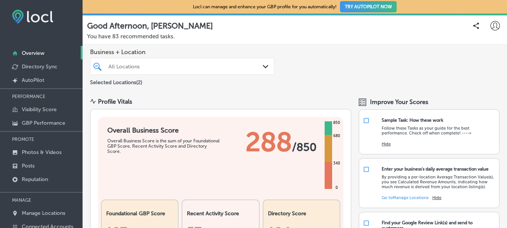
click at [121, 37] on p "You have 83 recommended tasks." at bounding box center [294, 36] width 415 height 7
click at [231, 65] on div "All Locations" at bounding box center [185, 66] width 155 height 6
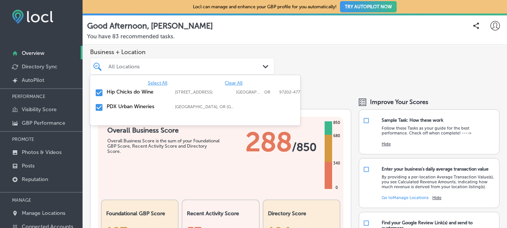
click at [138, 92] on label "Hip Chicks do Wine" at bounding box center [137, 92] width 61 height 6
click at [138, 92] on label "PDX Urban Wineries" at bounding box center [137, 92] width 61 height 6
click at [99, 93] on input "checkbox" at bounding box center [99, 92] width 9 height 9
click at [376, 39] on p "You have 83 recommended tasks." at bounding box center [294, 36] width 415 height 7
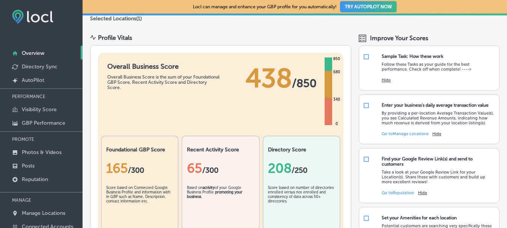
scroll to position [75, 0]
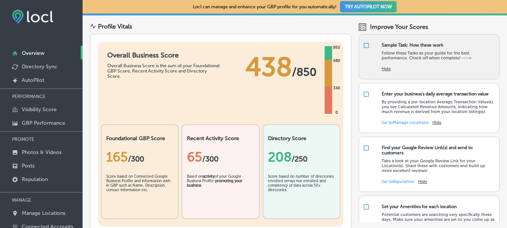
click at [410, 45] on div "Sample Task: How these work" at bounding box center [412, 44] width 62 height 5
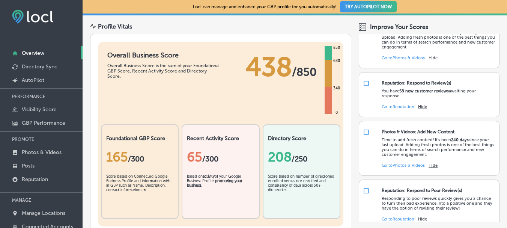
scroll to position [589, 0]
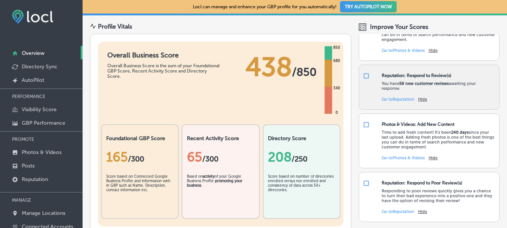
click at [406, 80] on div "You have 58 new customer reviews awaiting your response." at bounding box center [438, 84] width 114 height 13
click at [363, 74] on input "checkbox" at bounding box center [366, 75] width 7 height 7
checkbox input "true"
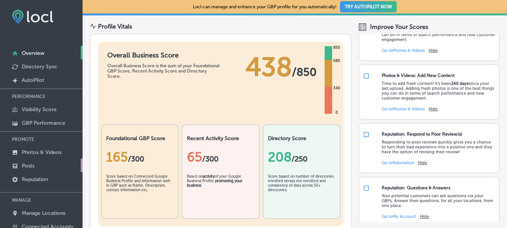
click at [37, 164] on link "Posts" at bounding box center [41, 165] width 83 height 14
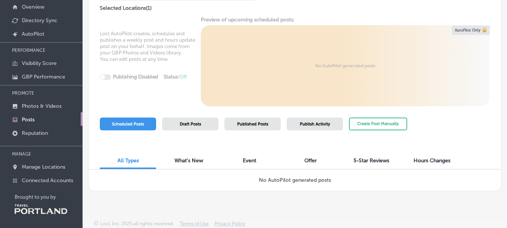
scroll to position [48, 0]
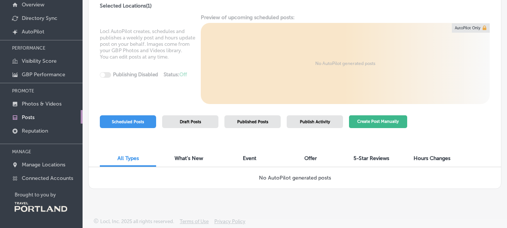
click at [391, 124] on button "Create Post Manually" at bounding box center [378, 121] width 58 height 13
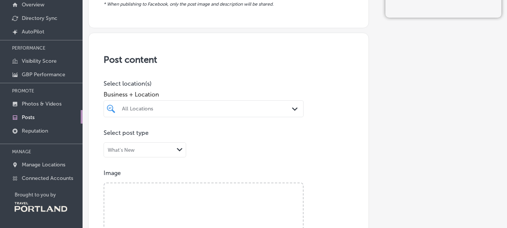
scroll to position [75, 0]
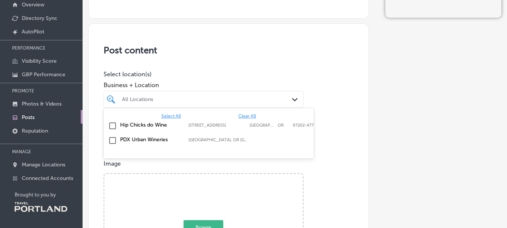
click at [157, 101] on div "All Locations" at bounding box center [207, 99] width 171 height 6
click at [112, 125] on input "checkbox" at bounding box center [112, 125] width 9 height 9
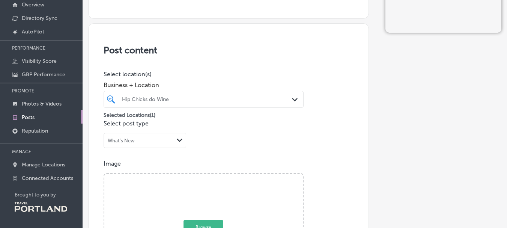
click at [155, 143] on div "What's New" at bounding box center [139, 140] width 70 height 7
click at [144, 168] on div "Event" at bounding box center [145, 166] width 82 height 11
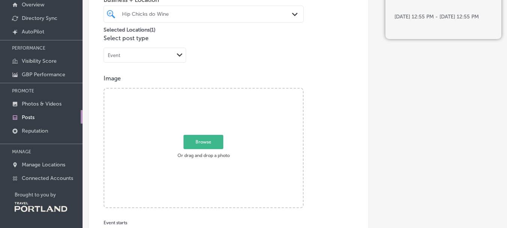
scroll to position [225, 0]
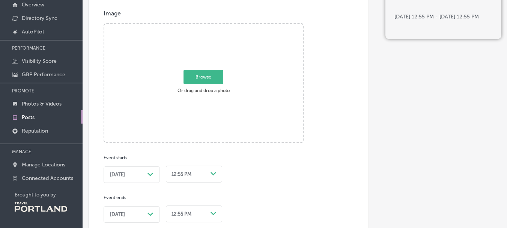
click at [193, 78] on span "Browse" at bounding box center [203, 77] width 40 height 14
click at [193, 26] on input "Browse Or drag and drop a photo" at bounding box center [203, 25] width 198 height 2
type input "C:\fakepath\Sip & Shop [DATE] Square.jpg"
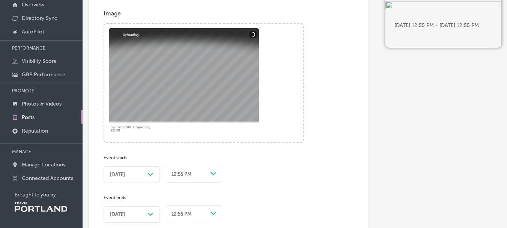
scroll to position [263, 0]
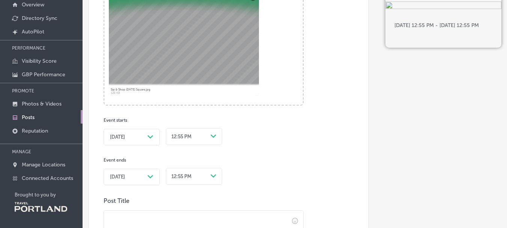
click at [142, 140] on div "[DATE] Path Created with Sketch." at bounding box center [132, 137] width 44 height 6
click at [199, 135] on div "option 12:30 AM focused, 2 of 48. 48 results available. Use Up and Down to choo…" at bounding box center [194, 136] width 56 height 20
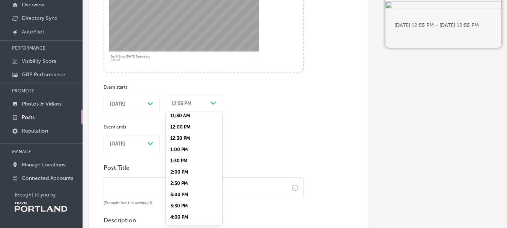
click at [189, 126] on div "12:00 PM" at bounding box center [194, 126] width 56 height 11
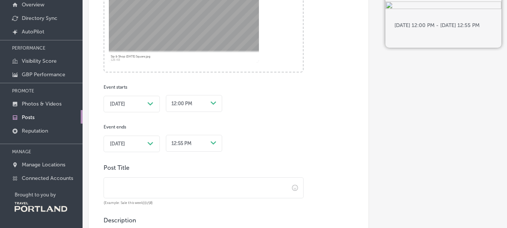
scroll to position [335, 0]
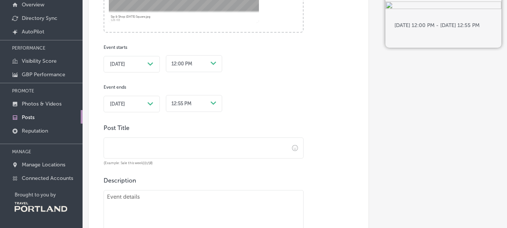
click at [189, 112] on div "12:55 PM Path Created with Sketch." at bounding box center [194, 103] width 56 height 20
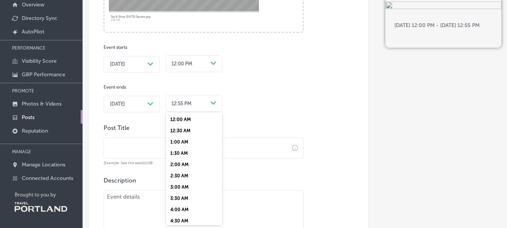
click at [181, 207] on div "4:00 AM" at bounding box center [194, 209] width 56 height 11
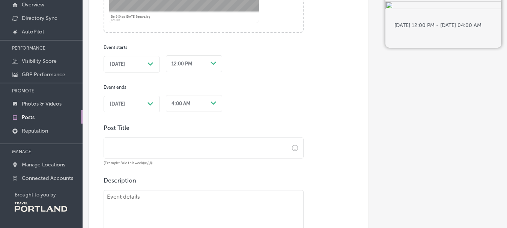
click at [206, 107] on div "4:00 AM" at bounding box center [187, 103] width 39 height 10
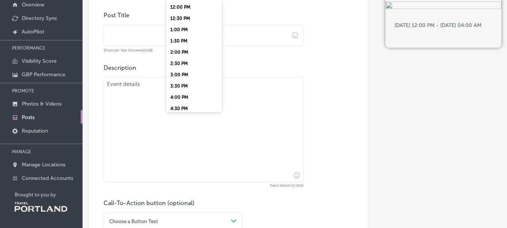
scroll to position [285, 0]
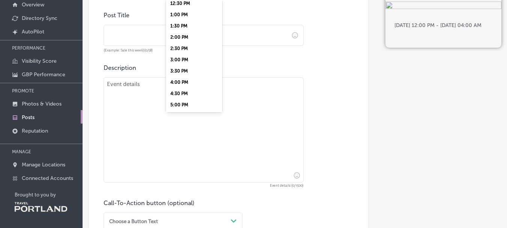
click at [192, 83] on div "4:00 PM" at bounding box center [194, 82] width 56 height 11
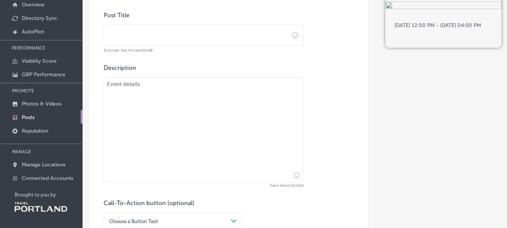
click at [138, 35] on input "text" at bounding box center [196, 35] width 185 height 21
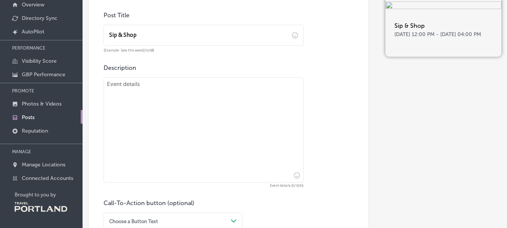
type input "Sip & Shop"
click at [202, 94] on textarea at bounding box center [204, 129] width 200 height 105
paste textarea "Join us for an afternoon of wine, shopping, and local creativity at the Sip & S…"
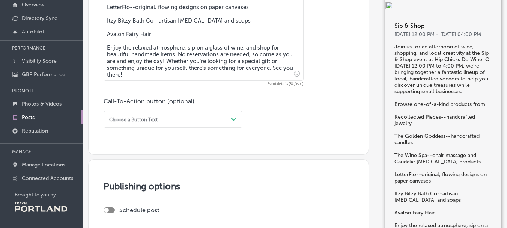
scroll to position [620, 0]
type textarea "Join us for an afternoon of wine, shopping, and local creativity at the Sip & S…"
click at [167, 117] on div "Choose a Button Text" at bounding box center [167, 118] width 122 height 10
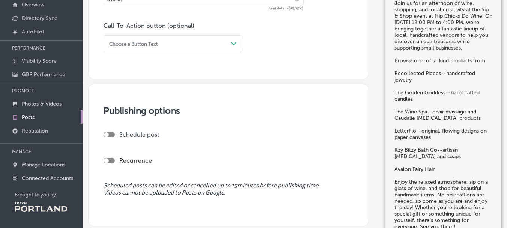
scroll to position [695, 0]
click at [111, 134] on div at bounding box center [109, 134] width 11 height 6
checkbox input "true"
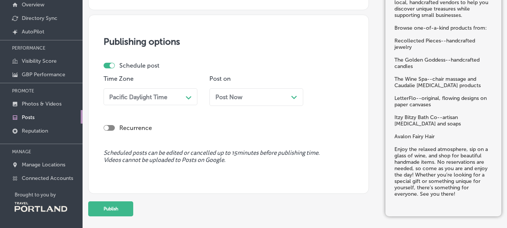
scroll to position [770, 0]
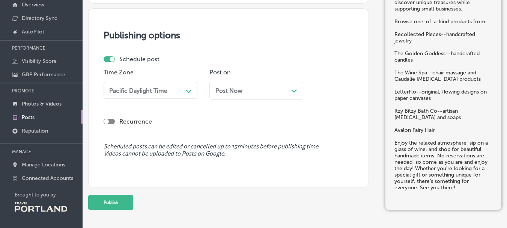
click at [268, 90] on div "Post Now Path Created with Sketch." at bounding box center [256, 90] width 82 height 7
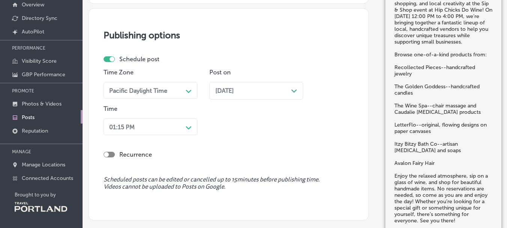
scroll to position [793, 0]
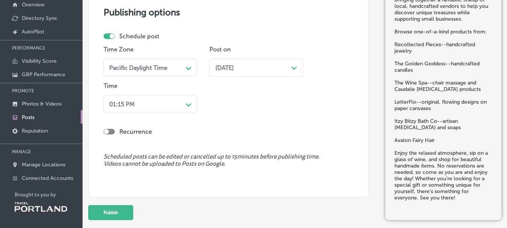
click at [161, 112] on div "01:15 PM Path Created with Sketch." at bounding box center [151, 103] width 94 height 17
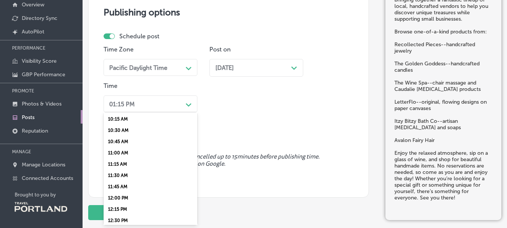
scroll to position [450, 0]
click at [139, 152] on div "10:45 AM" at bounding box center [151, 152] width 94 height 11
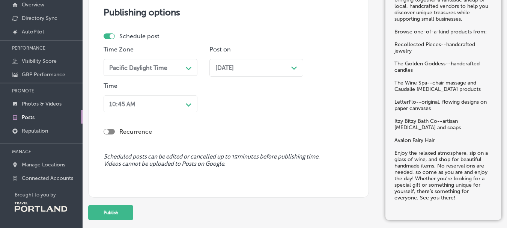
scroll to position [829, 0]
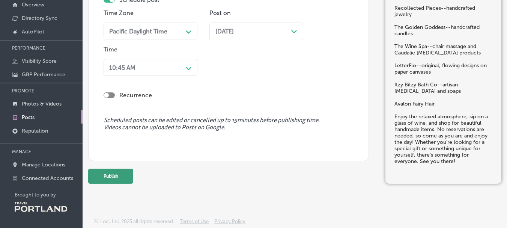
click at [116, 176] on button "Publish" at bounding box center [110, 175] width 45 height 15
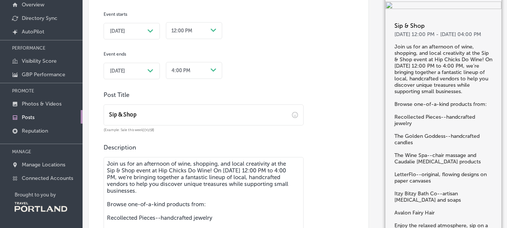
scroll to position [342, 0]
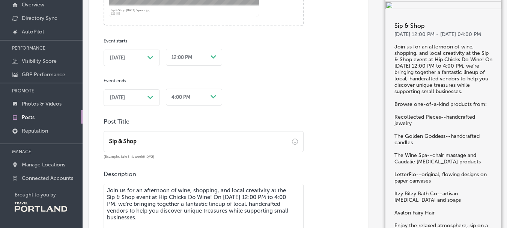
click at [125, 98] on span "[DATE]" at bounding box center [117, 98] width 15 height 6
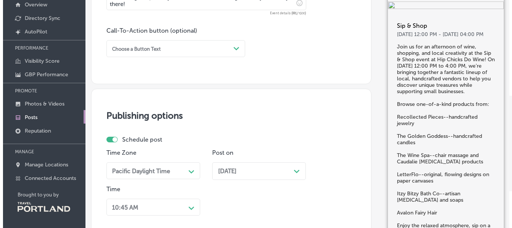
scroll to position [840, 0]
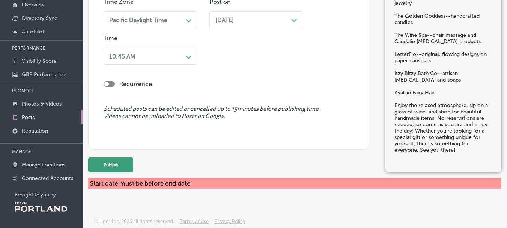
click at [113, 166] on button "Publish" at bounding box center [110, 164] width 45 height 15
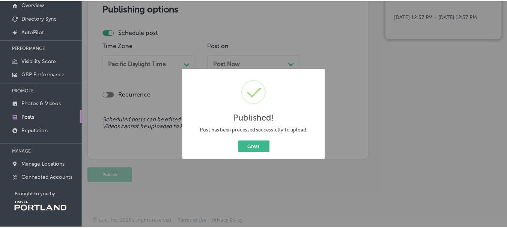
scroll to position [796, 0]
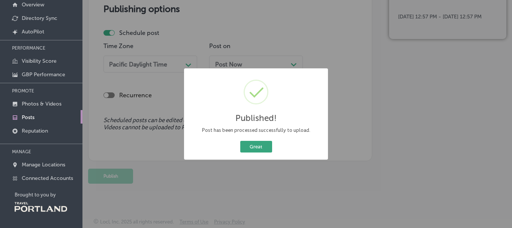
click at [262, 146] on button "Great" at bounding box center [256, 147] width 32 height 12
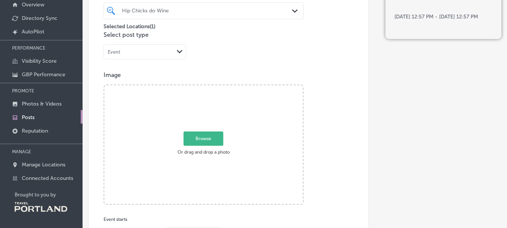
scroll to position [159, 0]
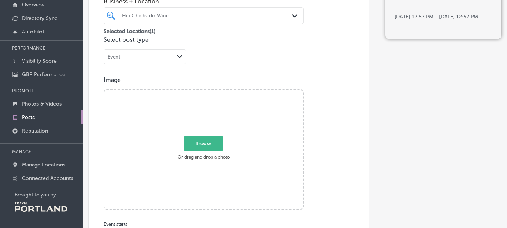
click at [211, 143] on span "Browse" at bounding box center [203, 143] width 40 height 14
click at [211, 92] on input "Browse Or drag and drop a photo" at bounding box center [203, 91] width 198 height 2
type input "C:\fakepath\Frose [DATE].jpg"
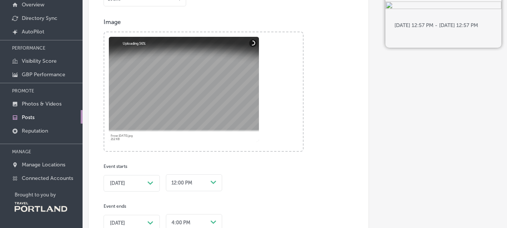
scroll to position [271, 0]
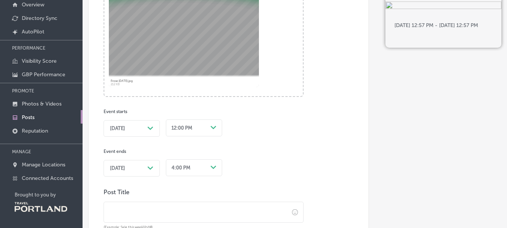
click at [144, 129] on div "[DATE] Path Created with Sketch." at bounding box center [132, 128] width 44 height 6
click at [189, 129] on div "12:00 PM Path Created with Sketch." at bounding box center [194, 127] width 56 height 20
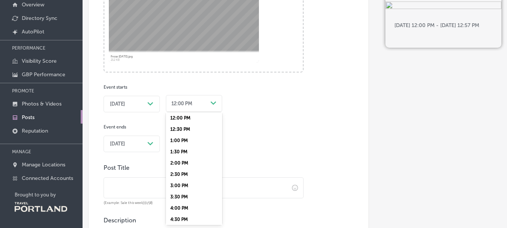
scroll to position [338, 0]
click at [185, 141] on div "4:00 PM" at bounding box center [194, 141] width 56 height 11
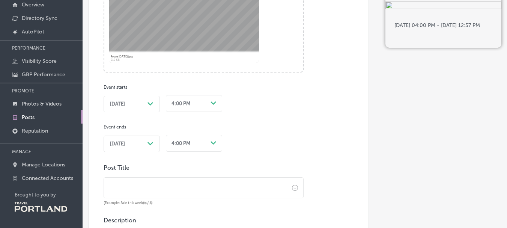
click at [125, 143] on span "[DATE]" at bounding box center [117, 144] width 15 height 6
click at [198, 144] on div "option 4:00 PM, selected. option 1:00 AM focused, 3 of 48. 48 results available…" at bounding box center [194, 142] width 56 height 20
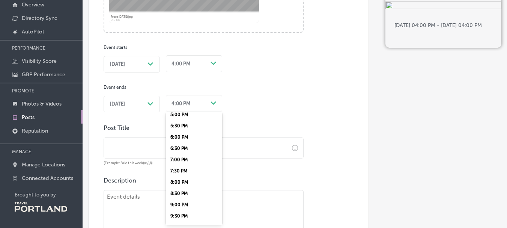
scroll to position [431, 0]
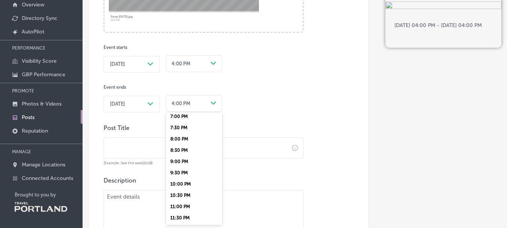
click at [183, 140] on div "8:00 PM" at bounding box center [194, 138] width 56 height 11
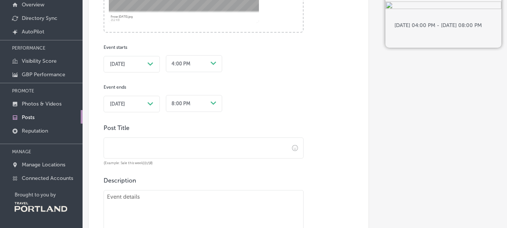
click at [197, 144] on input "text" at bounding box center [196, 148] width 185 height 21
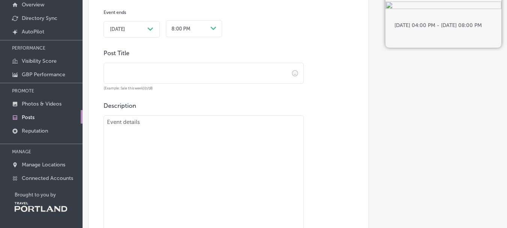
scroll to position [410, 0]
click at [155, 146] on textarea at bounding box center [204, 202] width 200 height 175
paste textarea "Kick off the weekend and beat the heat with a Wine Slushie and delicious season…"
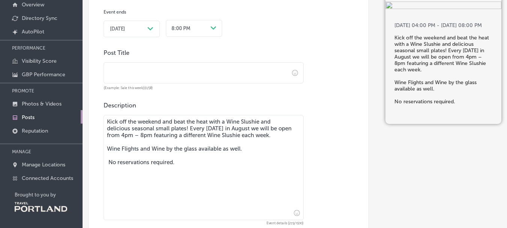
type textarea "Kick off the weekend and beat the heat with a Wine Slushie and delicious season…"
click at [150, 75] on input "text" at bounding box center [196, 73] width 185 height 21
paste input "Frosé [DATE]!"
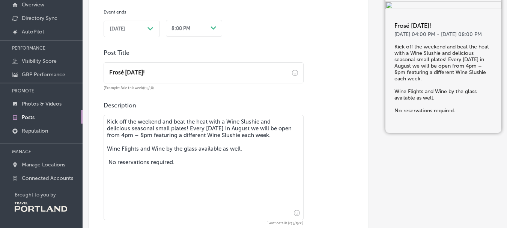
type input "Frosé [DATE]!"
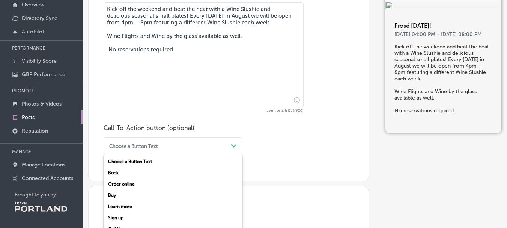
scroll to position [534, 0]
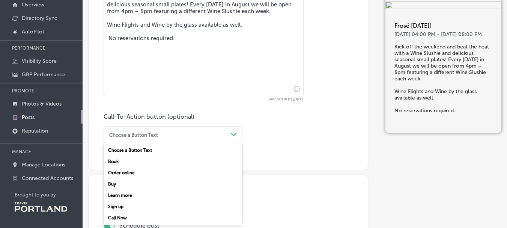
click at [225, 143] on div "option Choose a Button Text focused, 1 of 7. 7 results available. Use Up and Do…" at bounding box center [173, 134] width 139 height 17
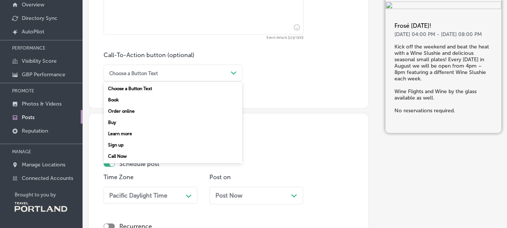
scroll to position [609, 0]
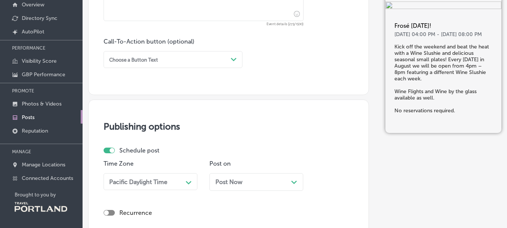
click at [320, 146] on div "Publishing options Schedule post Time Zone Pacific Daylight Time Path Created w…" at bounding box center [228, 188] width 281 height 179
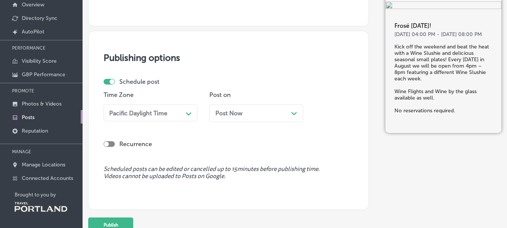
scroll to position [684, 0]
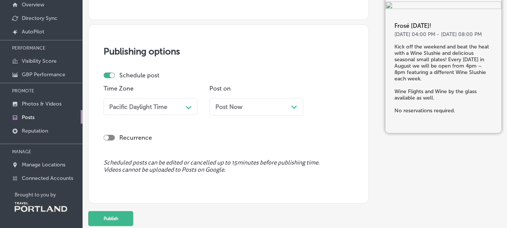
click at [245, 107] on div "Post Now Path Created with Sketch." at bounding box center [256, 106] width 82 height 7
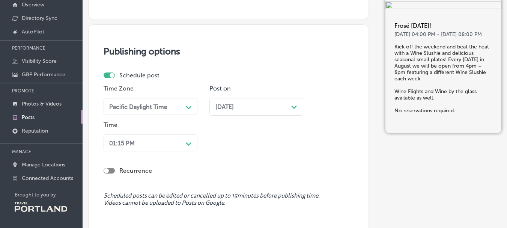
scroll to position [722, 0]
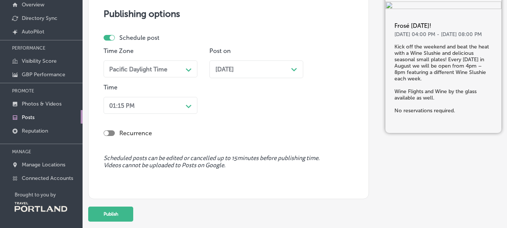
click at [110, 135] on div at bounding box center [109, 133] width 11 height 6
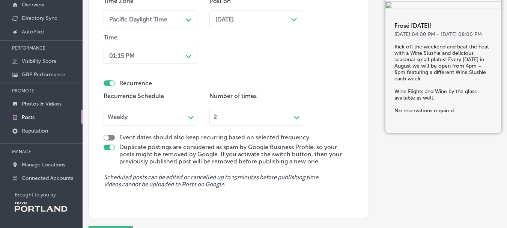
scroll to position [797, 0]
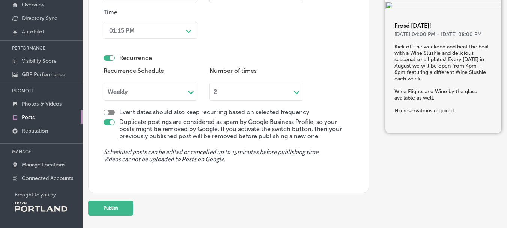
click at [106, 60] on div at bounding box center [109, 58] width 11 height 6
checkbox input "false"
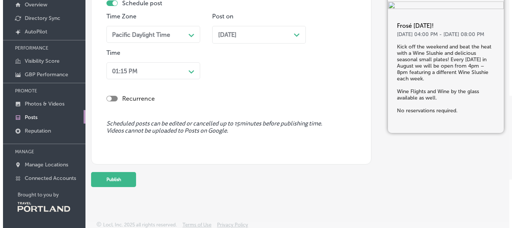
scroll to position [759, 0]
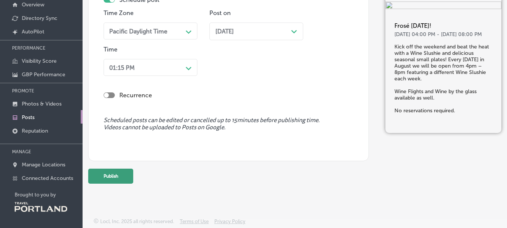
click at [111, 172] on button "Publish" at bounding box center [110, 175] width 45 height 15
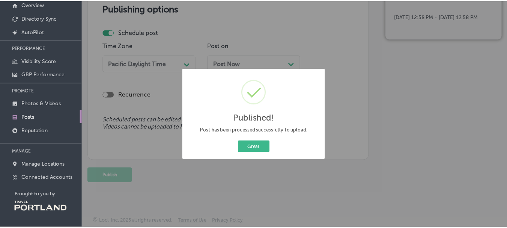
scroll to position [726, 0]
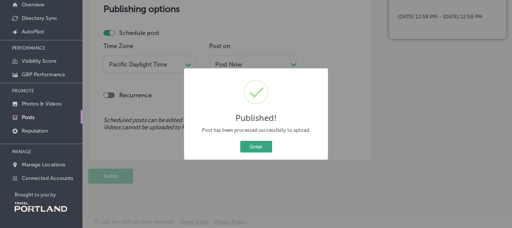
click at [261, 148] on button "Great" at bounding box center [256, 147] width 32 height 12
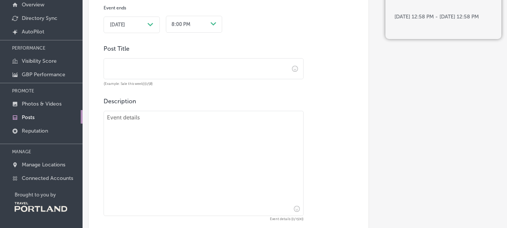
scroll to position [389, 0]
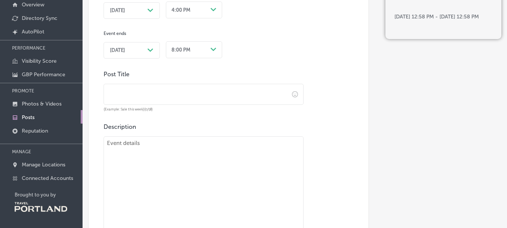
click at [168, 91] on input "text" at bounding box center [196, 94] width 185 height 21
paste input "Frosé [DATE]!"
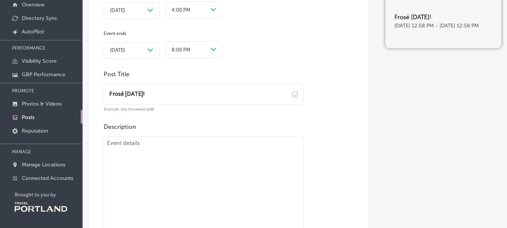
type input "Frosé [DATE]!"
click at [139, 166] on textarea at bounding box center [204, 188] width 200 height 105
paste textarea "Kick off the weekend and beat the heat with a Wine Slushie and delicious season…"
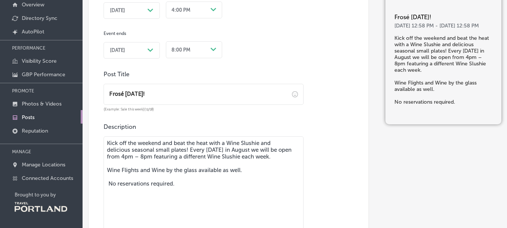
type textarea "Kick off the weekend and beat the heat with a Wine Slushie and delicious season…"
click at [148, 12] on icon "Path Created with Sketch." at bounding box center [150, 10] width 6 height 3
click at [264, 15] on div "Event starts [DATE] Path Created with Sketch. 4:00 PM Path Created with Sketch.…" at bounding box center [204, 19] width 200 height 80
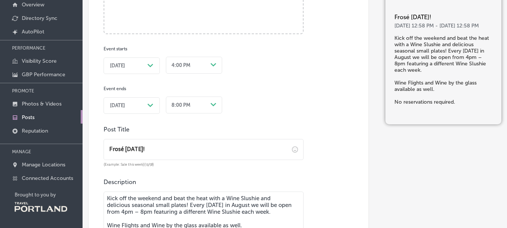
scroll to position [314, 0]
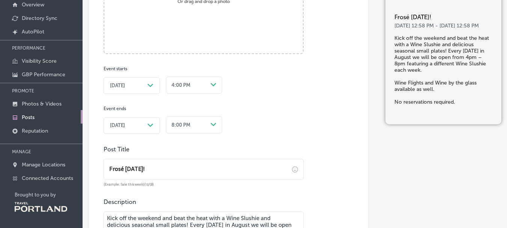
click at [148, 84] on polygon at bounding box center [150, 85] width 6 height 3
click at [147, 121] on div "[DATE] Path Created with Sketch." at bounding box center [132, 125] width 56 height 17
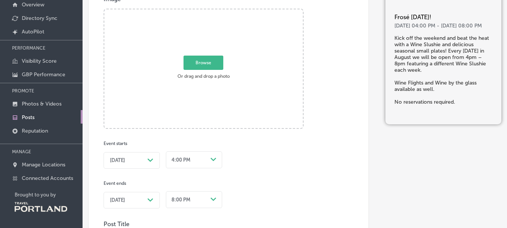
scroll to position [239, 0]
click at [212, 64] on span "Browse" at bounding box center [203, 63] width 40 height 14
click at [212, 12] on input "Browse Or drag and drop a photo" at bounding box center [203, 11] width 198 height 2
type input "C:\fakepath\Copy of Frose [DATE].jpg"
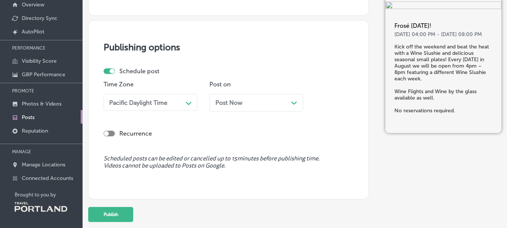
scroll to position [689, 0]
click at [264, 99] on div "Post Now Path Created with Sketch." at bounding box center [256, 101] width 82 height 7
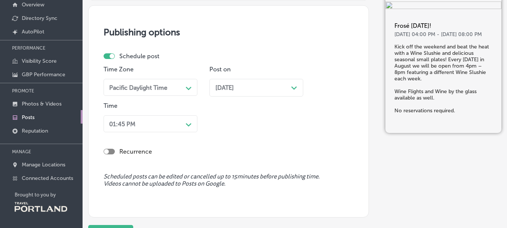
scroll to position [722, 0]
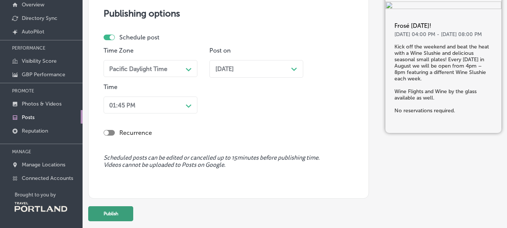
click at [119, 215] on button "Publish" at bounding box center [110, 213] width 45 height 15
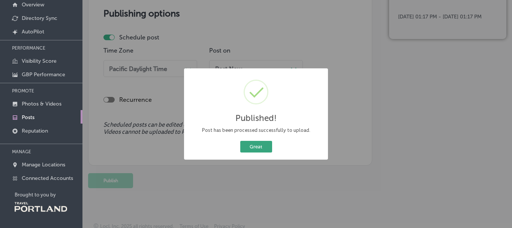
click at [258, 144] on button "Great" at bounding box center [256, 147] width 32 height 12
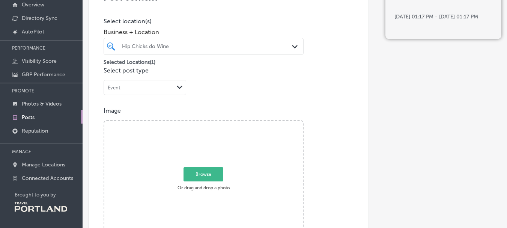
scroll to position [89, 0]
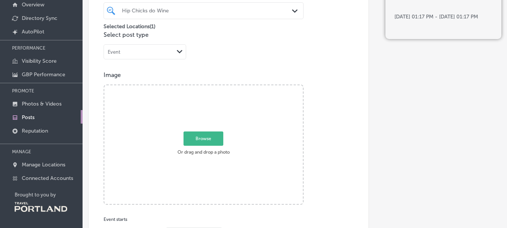
scroll to position [225, 0]
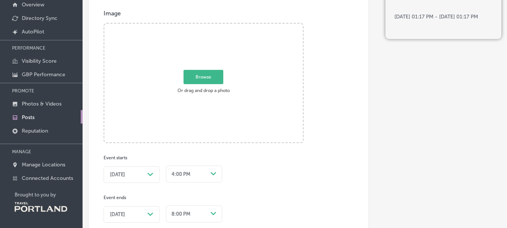
click at [207, 77] on span "Browse" at bounding box center [203, 77] width 40 height 14
click at [207, 26] on input "Browse Or drag and drop a photo" at bounding box center [203, 25] width 198 height 2
type input "C:\fakepath\image2.png"
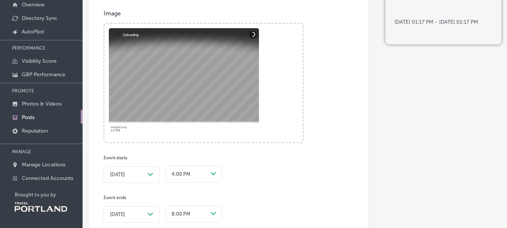
click at [204, 85] on div at bounding box center [184, 80] width 150 height 105
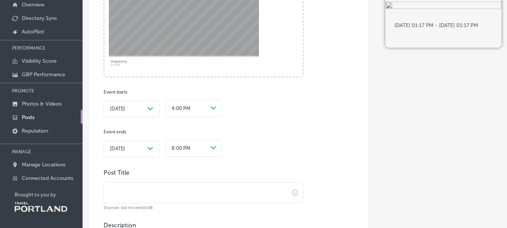
scroll to position [300, 0]
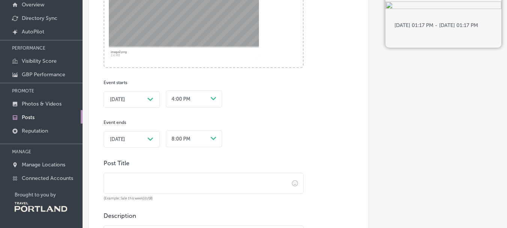
click at [147, 99] on icon "Path Created with Sketch." at bounding box center [150, 99] width 6 height 3
click at [173, 111] on div "Event starts [DATE] Path Created with Sketch. 4:00 PM Path Created with Sketch.…" at bounding box center [204, 108] width 200 height 80
click at [180, 101] on div "4:00 PM" at bounding box center [180, 99] width 19 height 6
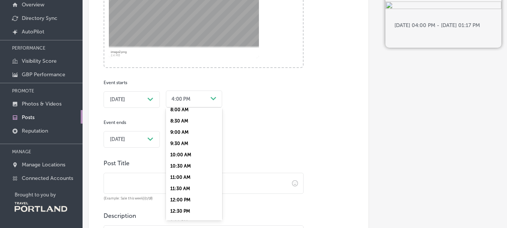
scroll to position [188, 0]
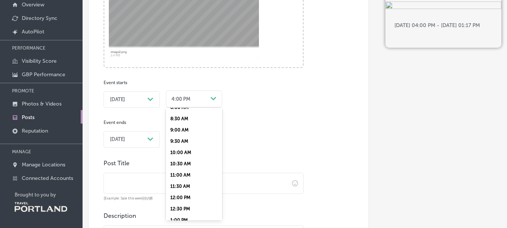
click at [176, 175] on div "11:00 AM" at bounding box center [194, 174] width 56 height 11
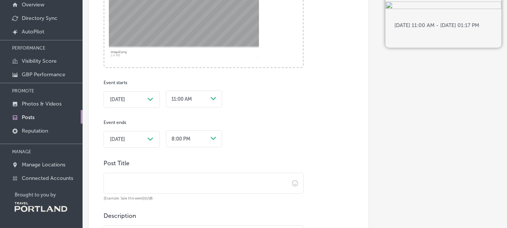
scroll to position [335, 0]
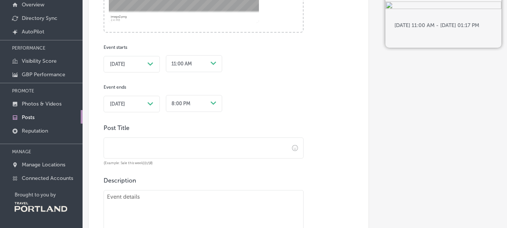
click at [194, 112] on div "8:00 PM Path Created with Sketch." at bounding box center [194, 103] width 56 height 20
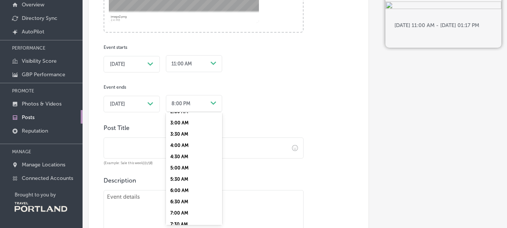
scroll to position [188, 0]
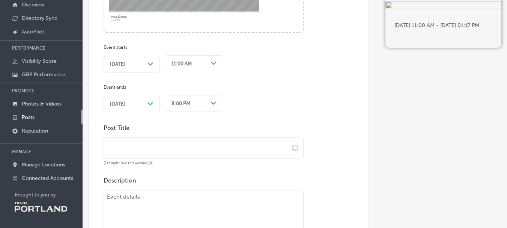
click at [143, 99] on div "[DATE] Path Created with Sketch." at bounding box center [132, 104] width 56 height 17
click at [175, 101] on div "8:00 PM" at bounding box center [180, 104] width 19 height 6
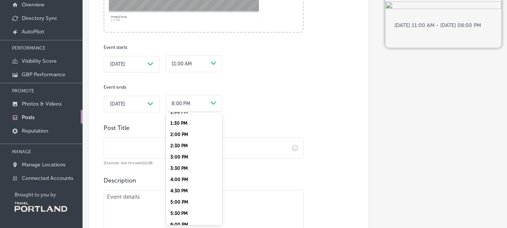
scroll to position [263, 0]
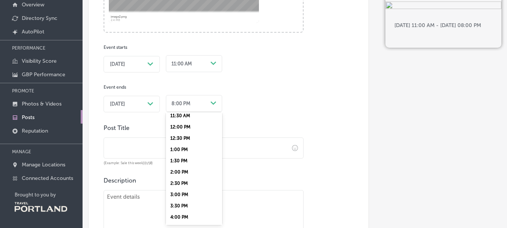
click at [180, 149] on div "1:00 PM" at bounding box center [194, 149] width 56 height 11
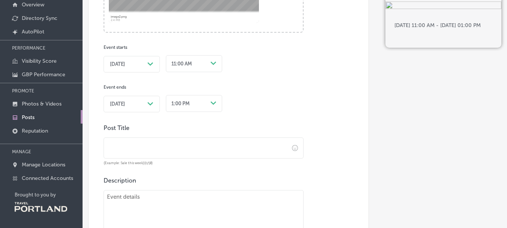
click at [194, 150] on input "text" at bounding box center [196, 148] width 185 height 21
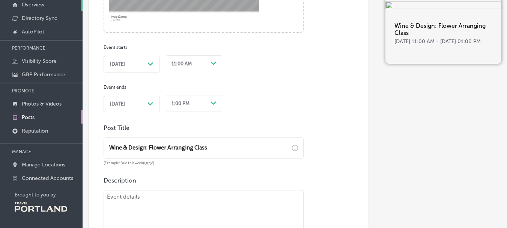
type input "Wine & Design: Flower Arranging Class"
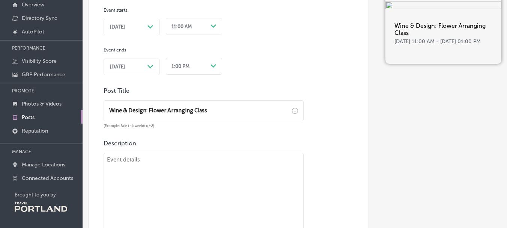
scroll to position [373, 0]
click at [151, 173] on textarea at bounding box center [204, 204] width 200 height 105
paste textarea "Grab your besties or come meet some new buds and join us for a brunch time flor…"
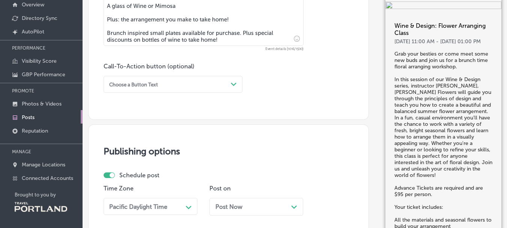
scroll to position [657, 0]
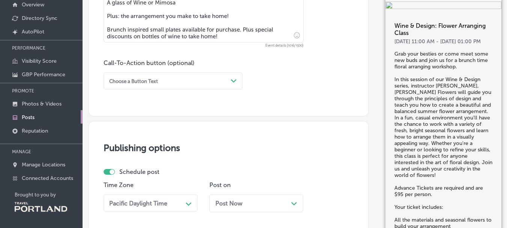
type textarea "Grab your besties or come meet some new buds and join us for a brunch time flor…"
click at [174, 82] on div "Choose a Button Text" at bounding box center [167, 81] width 122 height 10
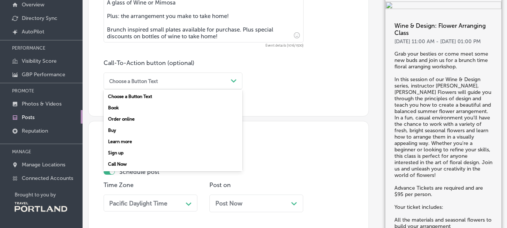
click at [118, 154] on div "Sign up" at bounding box center [173, 152] width 139 height 11
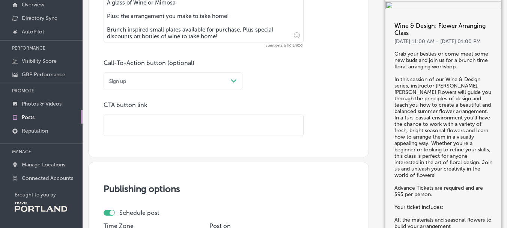
click at [155, 123] on input "text" at bounding box center [203, 125] width 199 height 21
paste input "[URL][DOMAIN_NAME]"
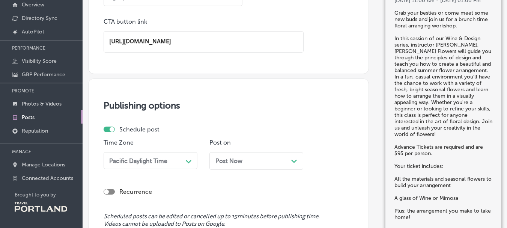
scroll to position [770, 0]
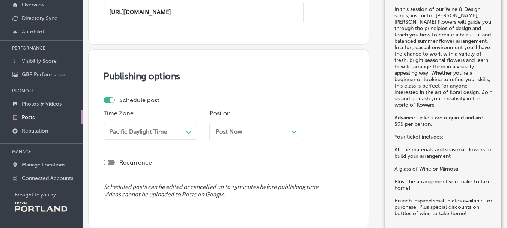
type input "[URL][DOMAIN_NAME]"
click at [247, 131] on div "Post Now Path Created with Sketch." at bounding box center [256, 131] width 82 height 7
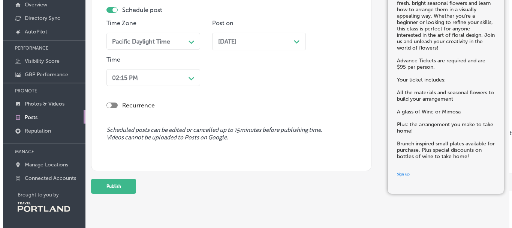
scroll to position [870, 0]
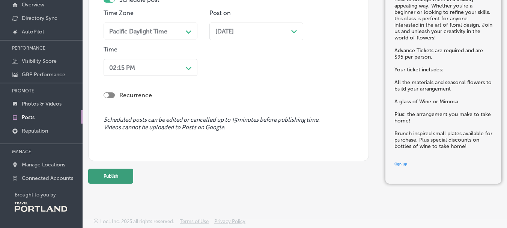
click at [104, 175] on button "Publish" at bounding box center [110, 175] width 45 height 15
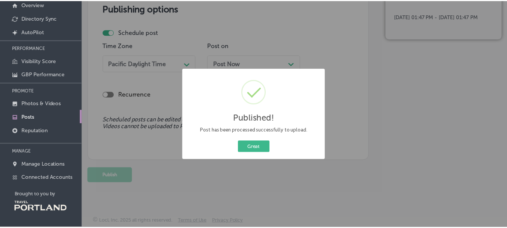
scroll to position [796, 0]
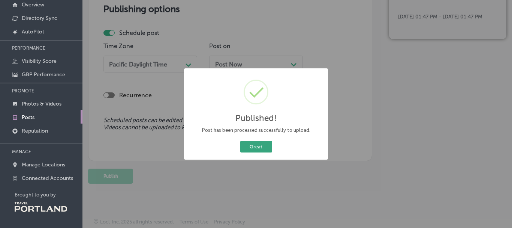
click at [261, 146] on button "Great" at bounding box center [256, 147] width 32 height 12
